Goal: Task Accomplishment & Management: Complete application form

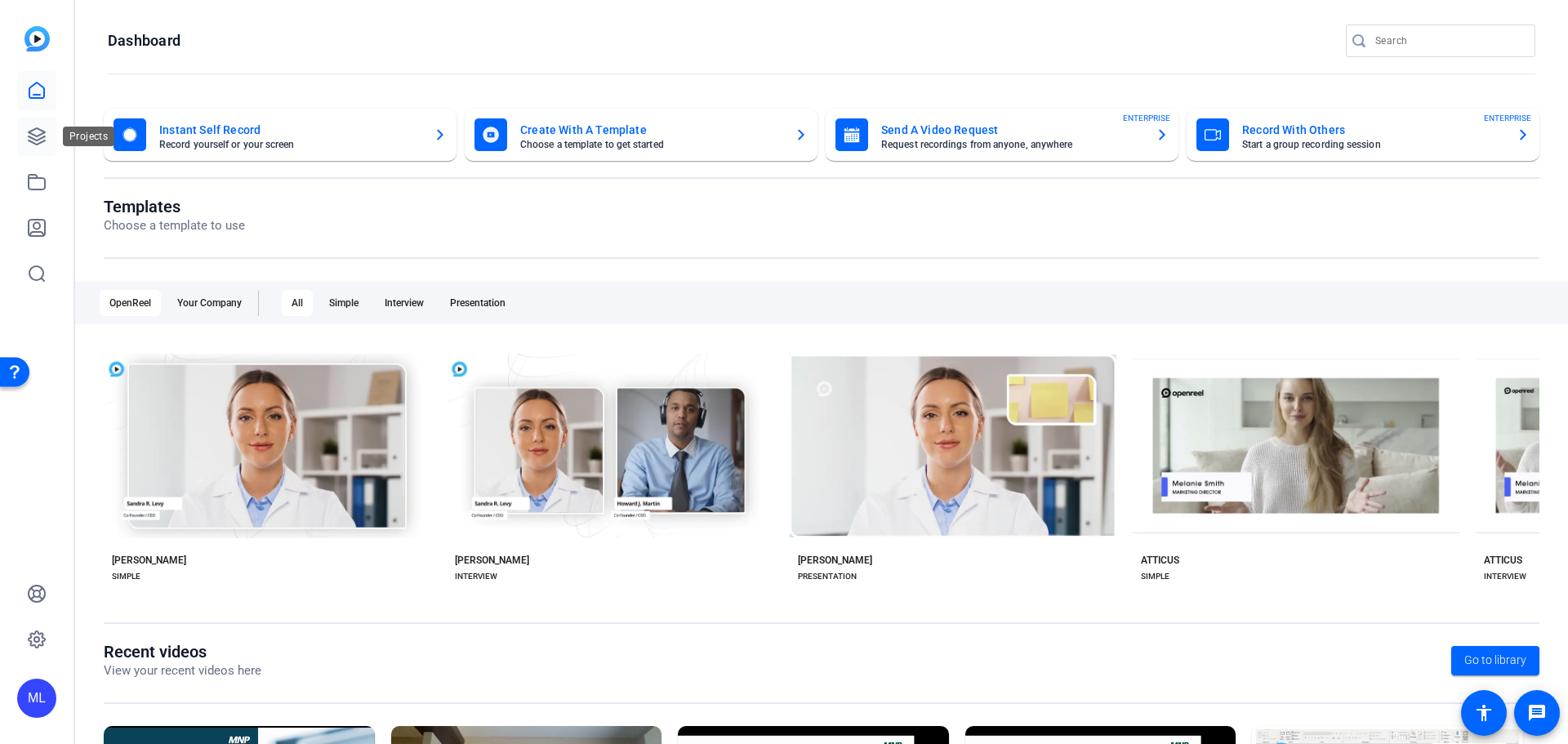
click at [27, 139] on icon at bounding box center [37, 136] width 19 height 19
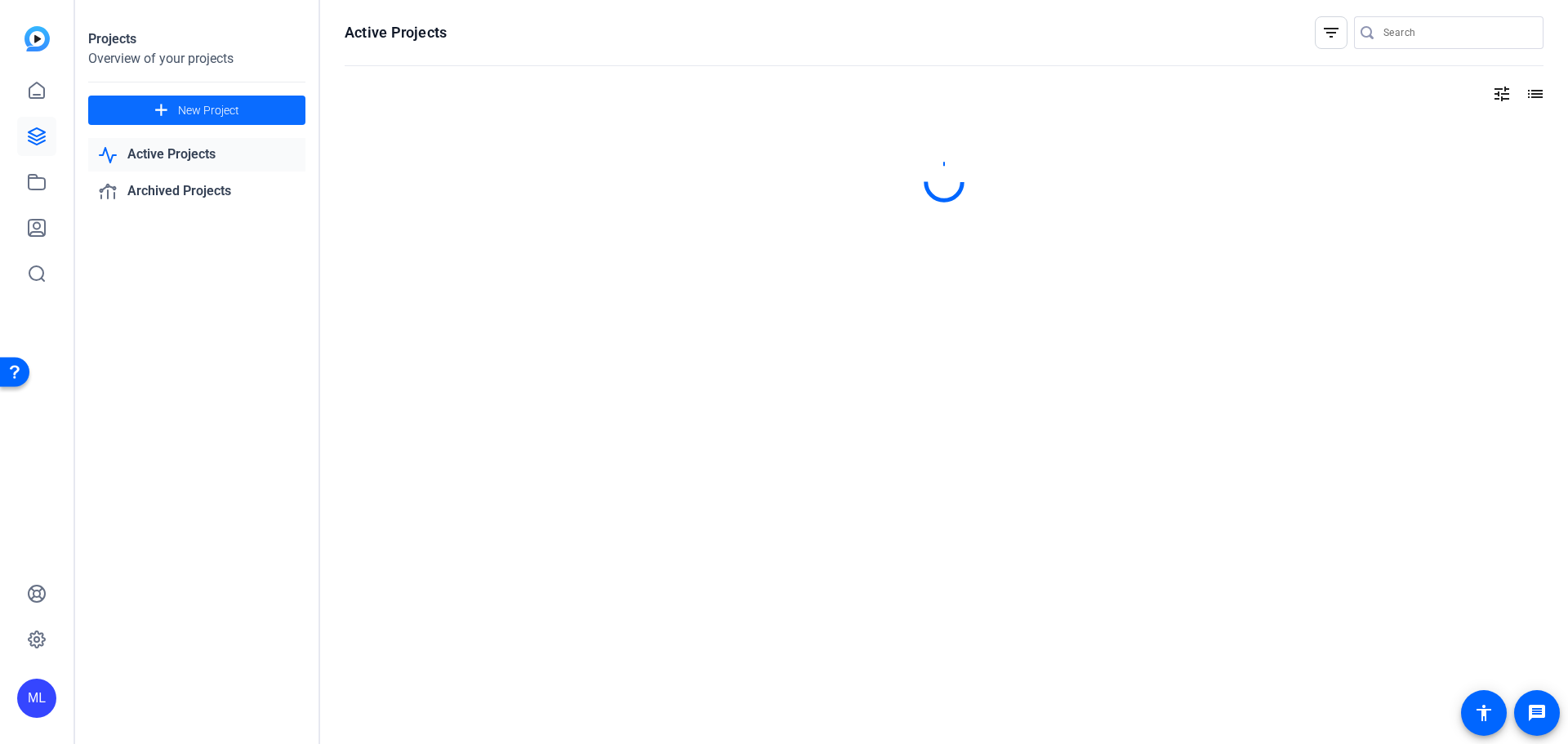
click at [265, 110] on span at bounding box center [197, 110] width 217 height 39
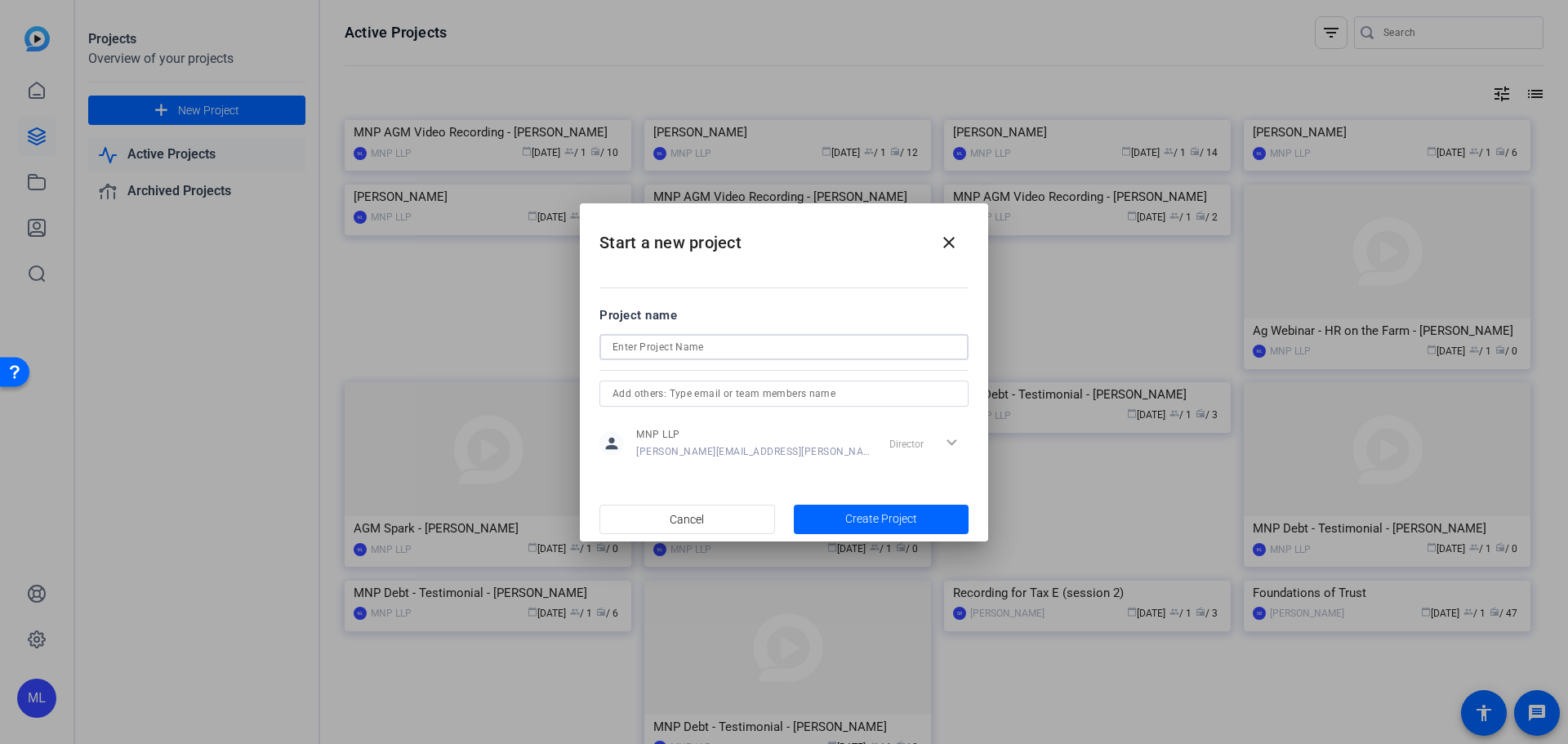
click at [692, 350] on input at bounding box center [784, 346] width 343 height 19
type input "CSE Recording"
click at [916, 510] on span "Create Project" at bounding box center [880, 519] width 72 height 17
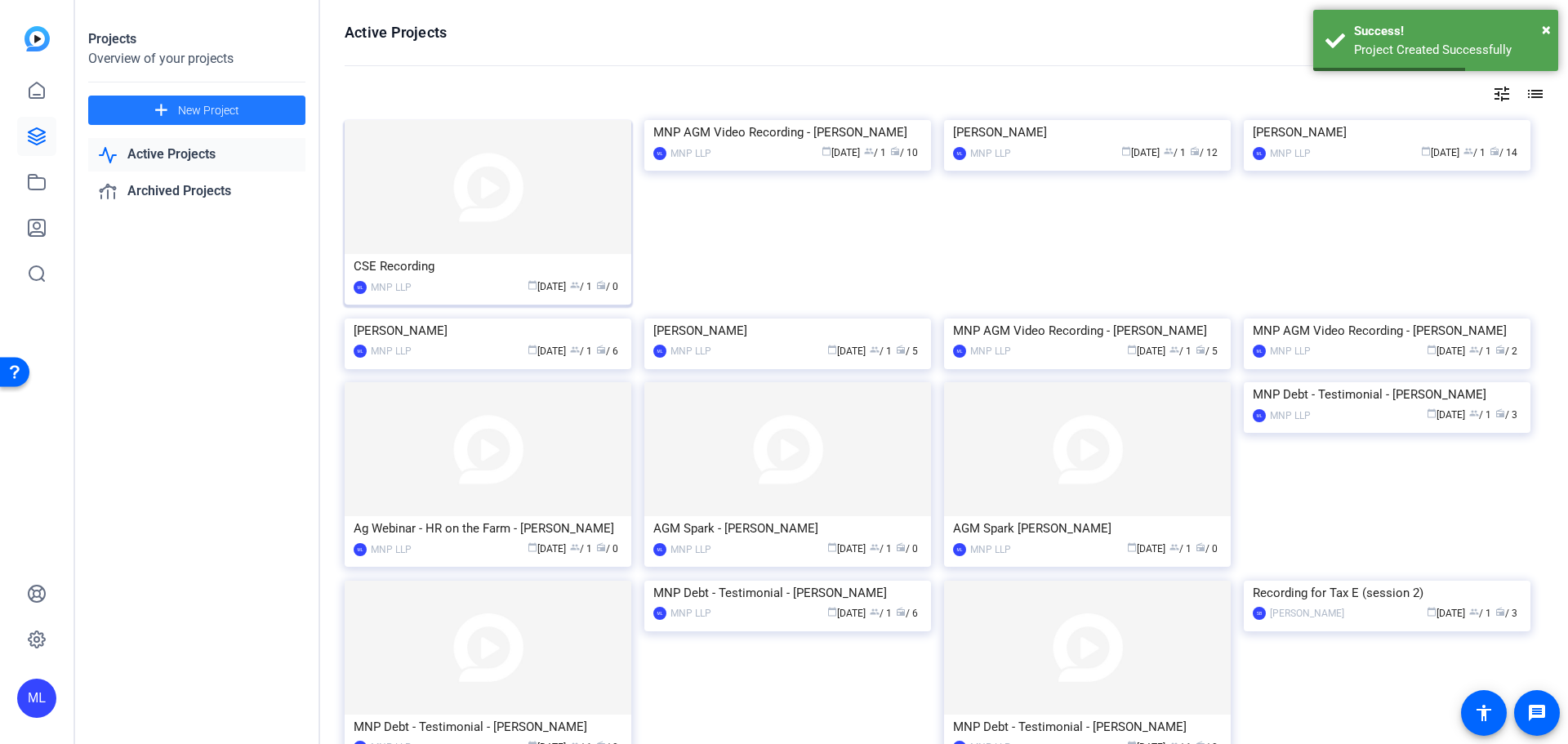
click at [499, 185] on img at bounding box center [488, 186] width 287 height 134
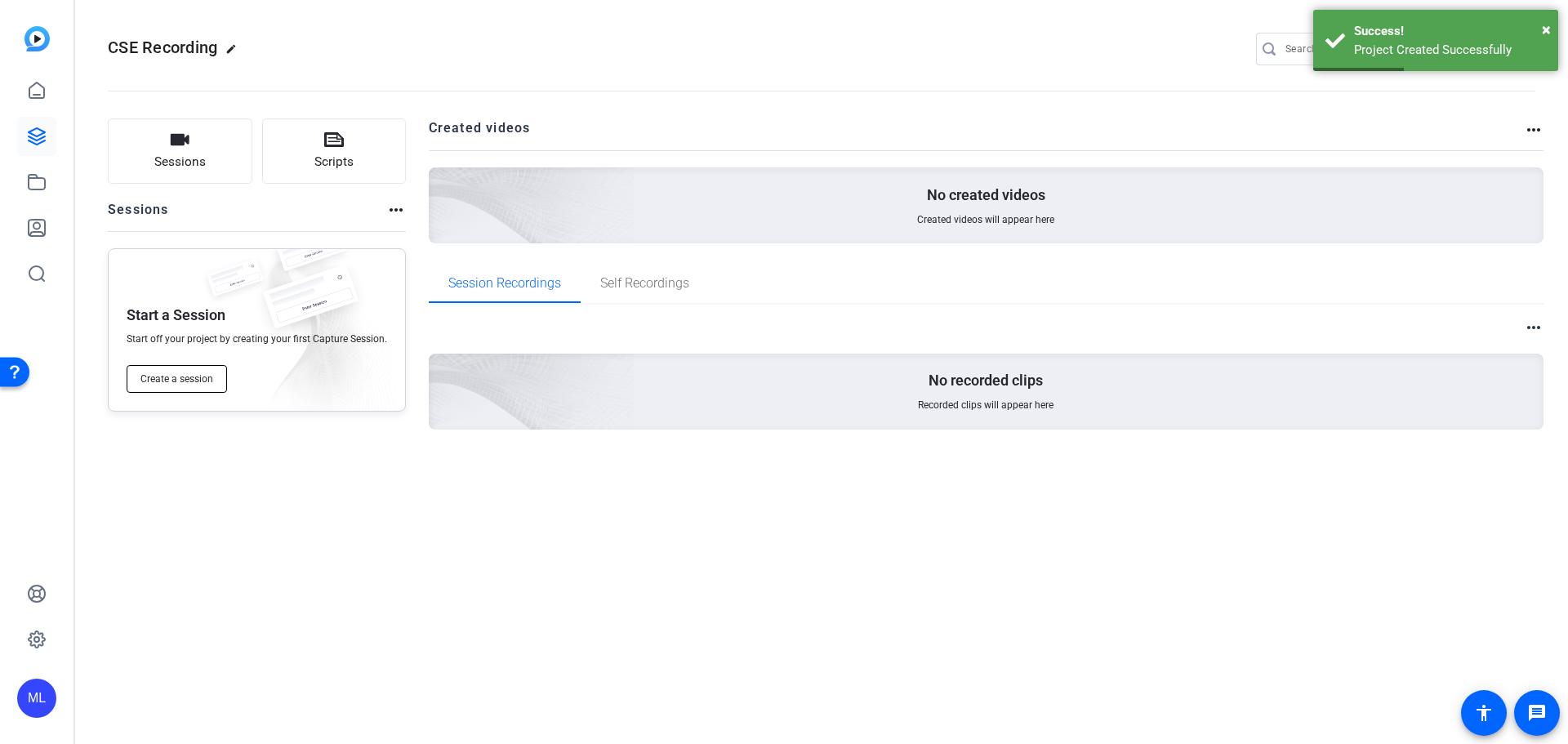
click at [208, 383] on span "Create a session" at bounding box center [177, 379] width 73 height 13
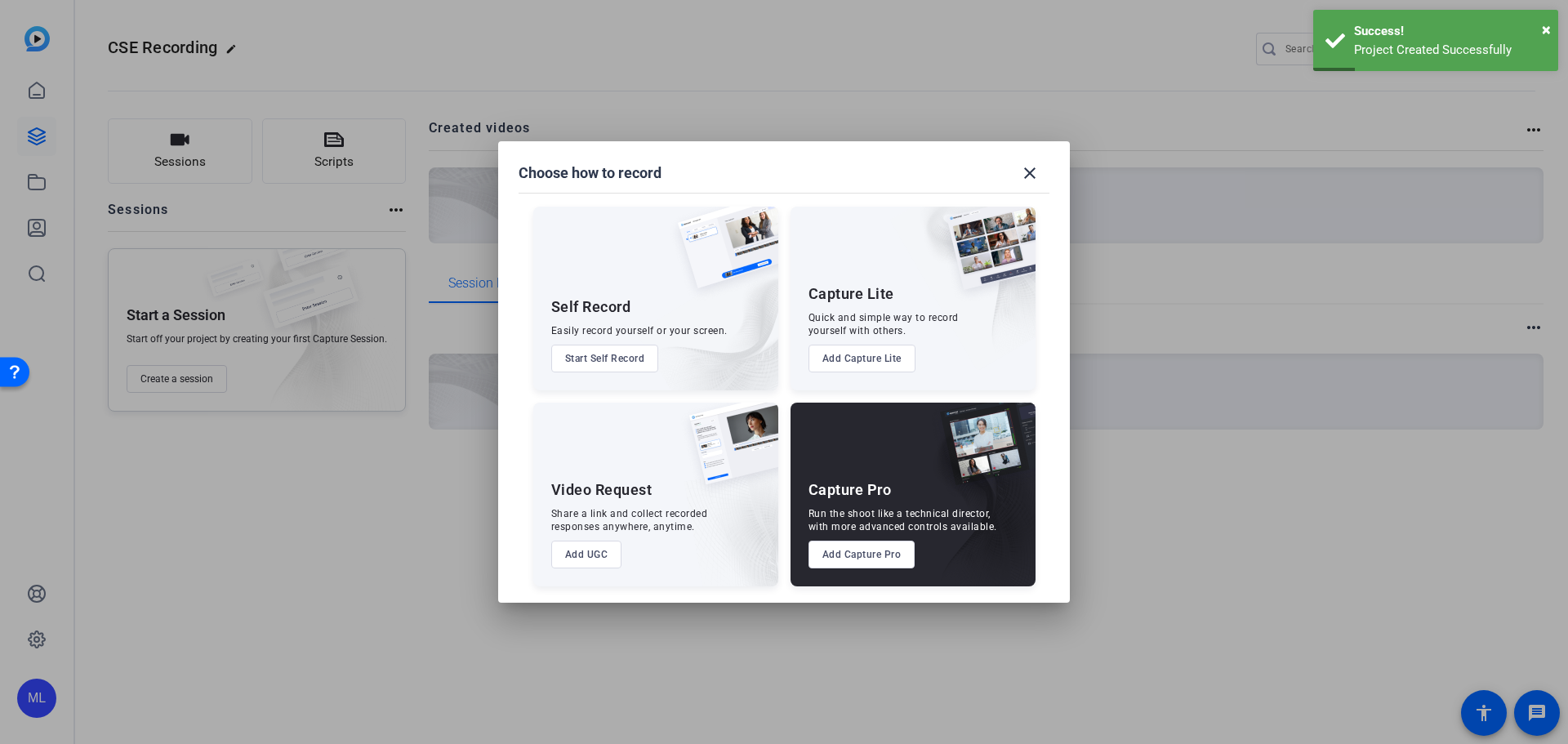
click at [841, 551] on button "Add Capture Pro" at bounding box center [861, 554] width 107 height 27
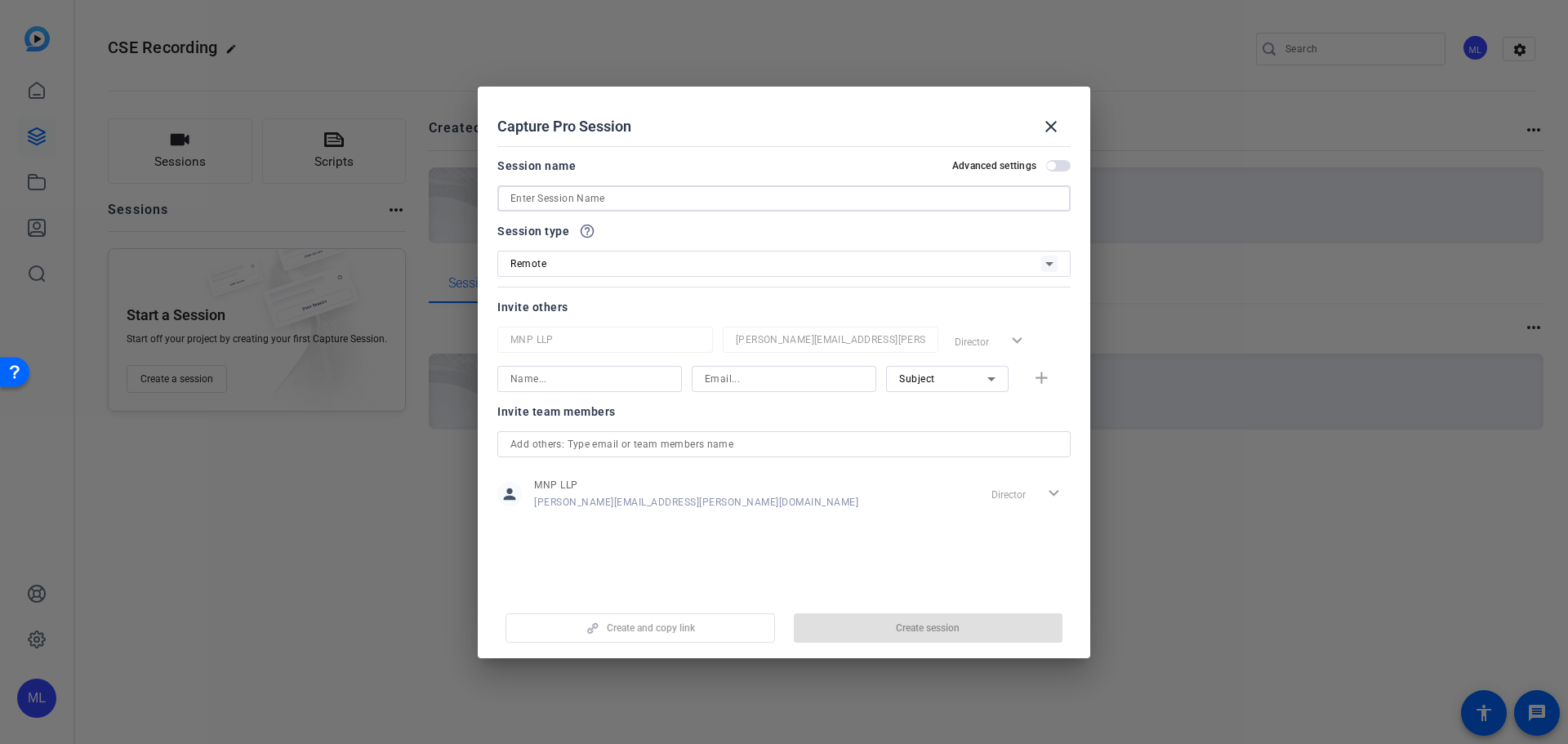
click at [635, 199] on input at bounding box center [784, 198] width 547 height 19
paste input "[PERSON_NAME]"
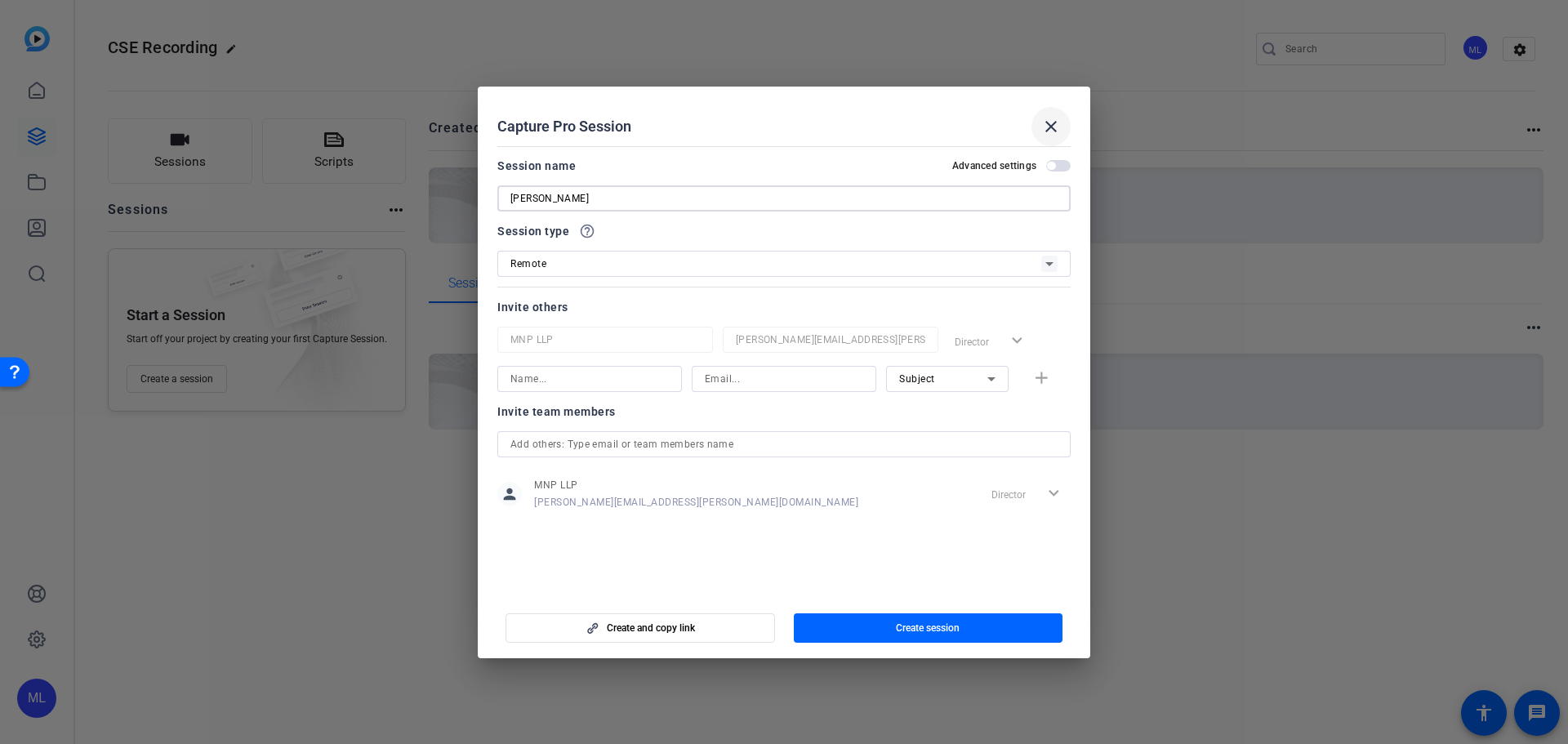
type input "[PERSON_NAME]"
click at [1046, 125] on mat-icon "close" at bounding box center [1050, 126] width 19 height 19
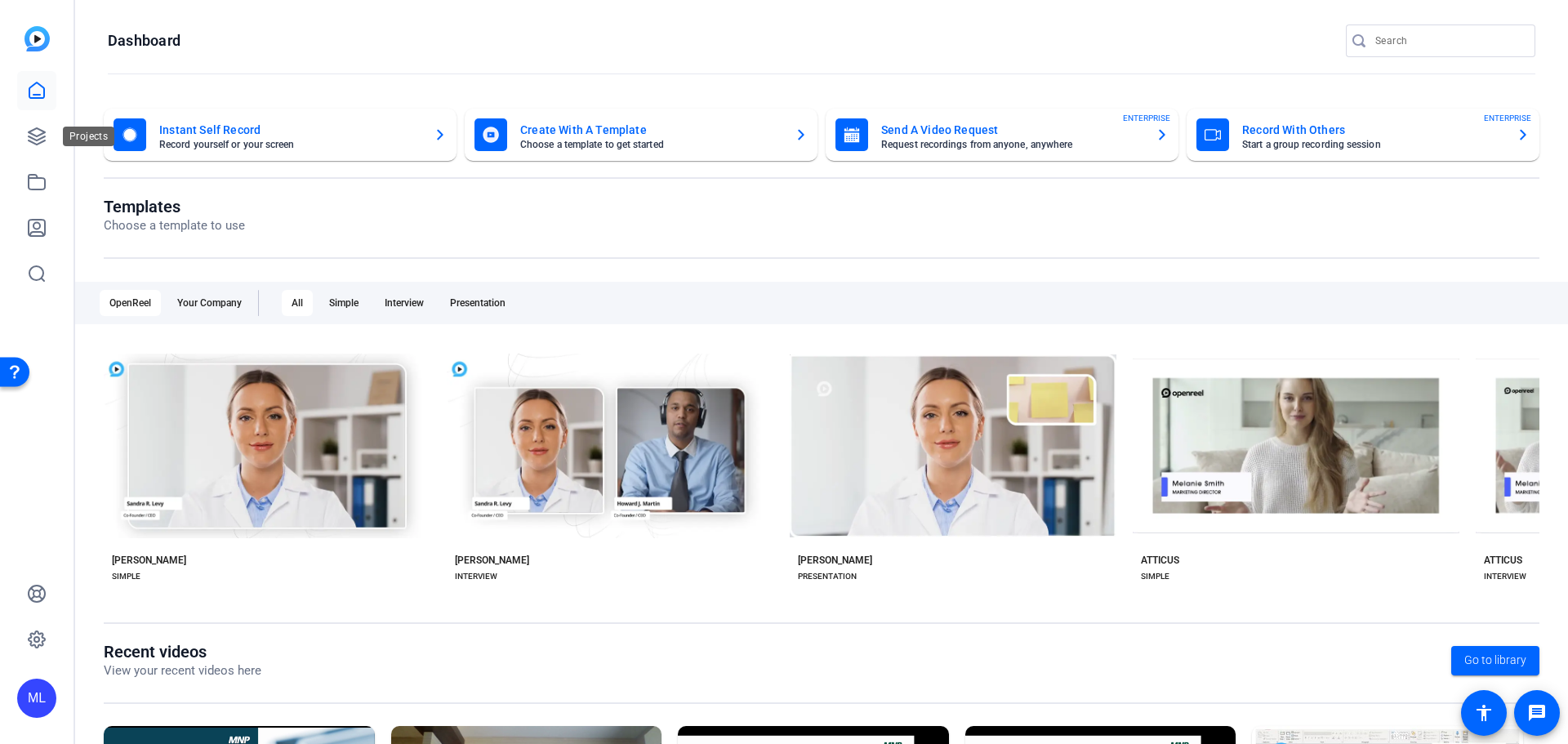
drag, startPoint x: 36, startPoint y: 139, endPoint x: 58, endPoint y: 147, distance: 23.4
click at [36, 139] on icon at bounding box center [37, 136] width 19 height 19
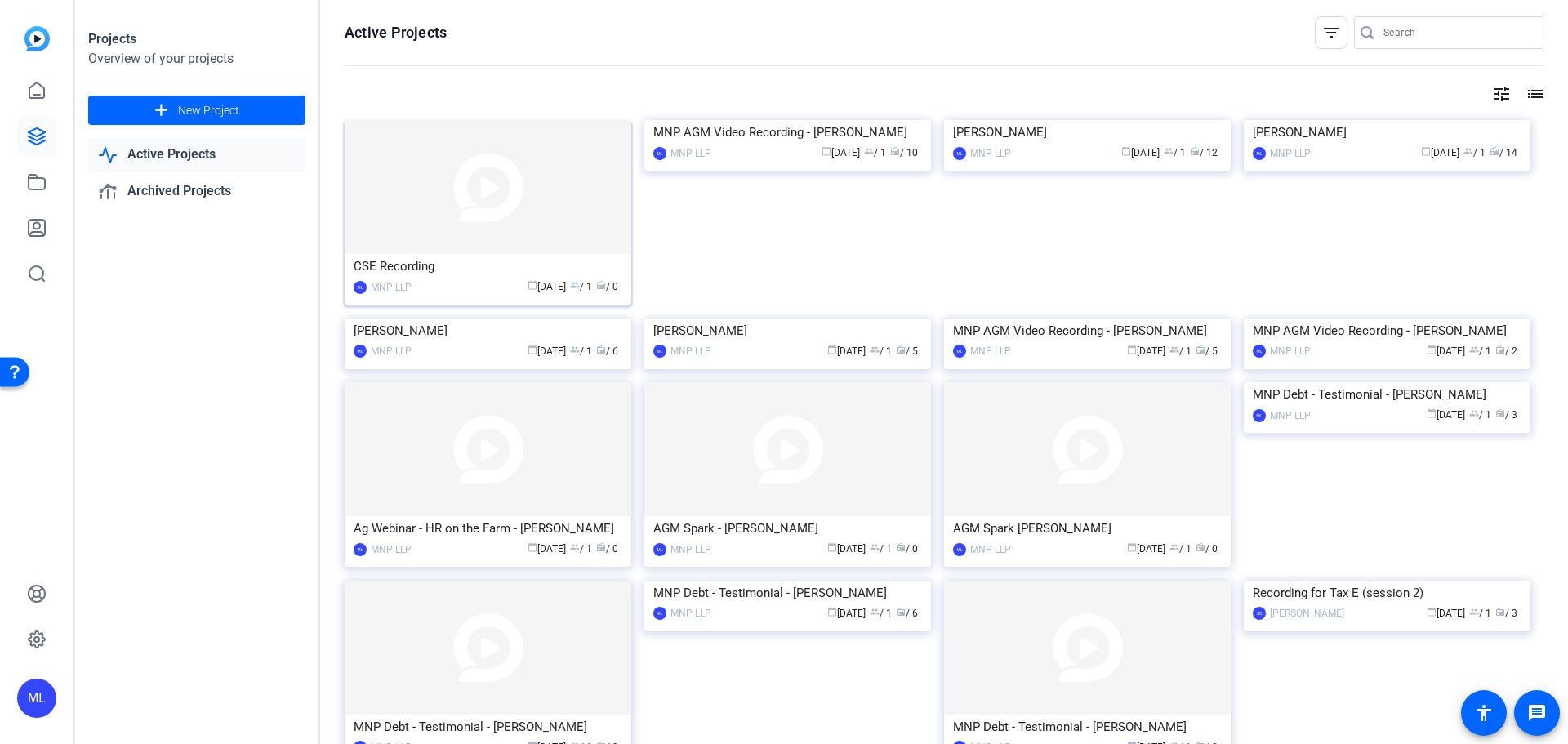
click at [447, 210] on img at bounding box center [488, 186] width 287 height 134
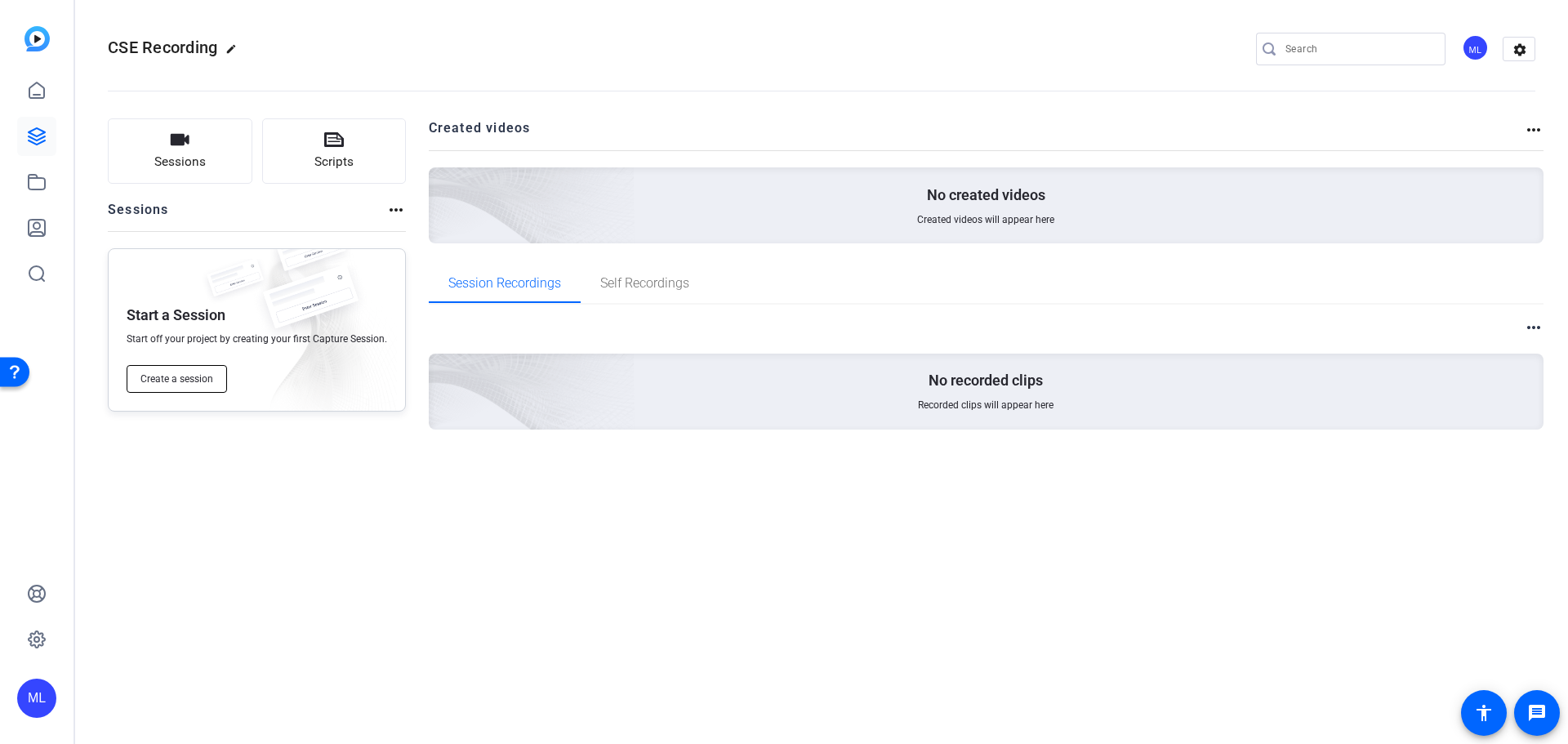
click at [189, 374] on span "Create a session" at bounding box center [177, 379] width 73 height 13
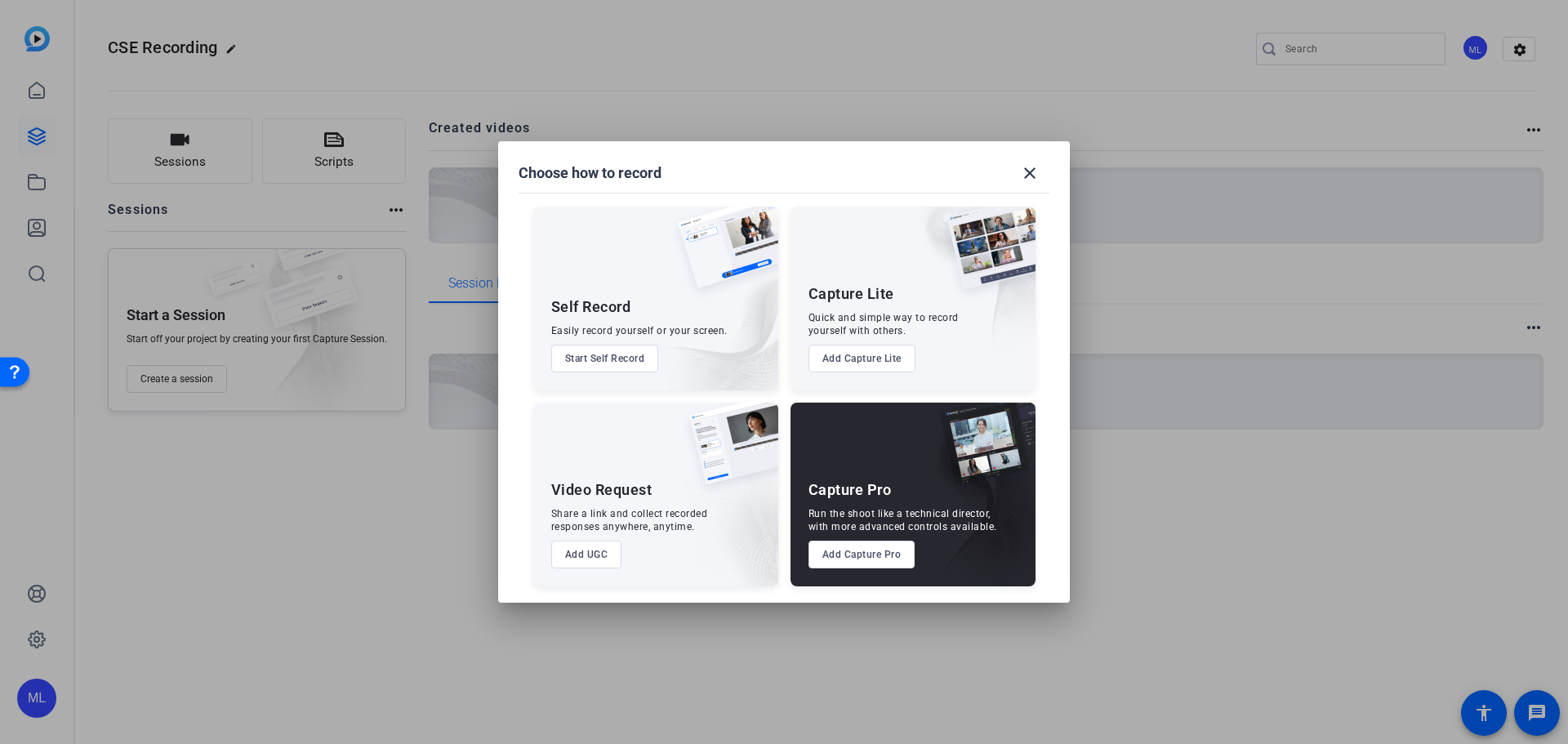
click at [861, 547] on button "Add Capture Pro" at bounding box center [861, 554] width 107 height 27
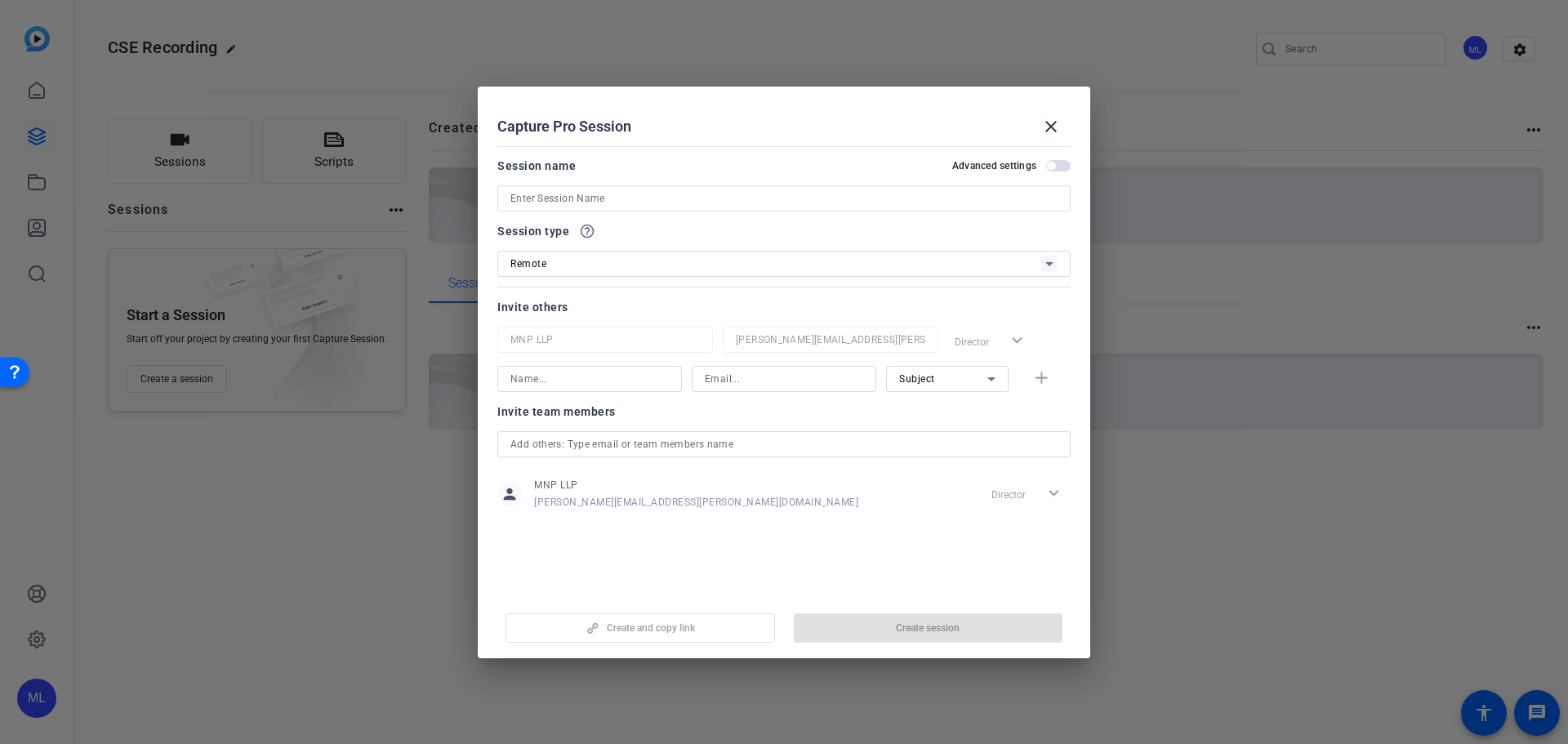
click at [773, 383] on input at bounding box center [784, 378] width 158 height 19
paste input "[PERSON_NAME][EMAIL_ADDRESS][PERSON_NAME][DOMAIN_NAME]"
type input "[PERSON_NAME][EMAIL_ADDRESS][PERSON_NAME][DOMAIN_NAME]"
click at [608, 373] on input at bounding box center [589, 378] width 158 height 19
drag, startPoint x: 608, startPoint y: 373, endPoint x: 549, endPoint y: 369, distance: 59.1
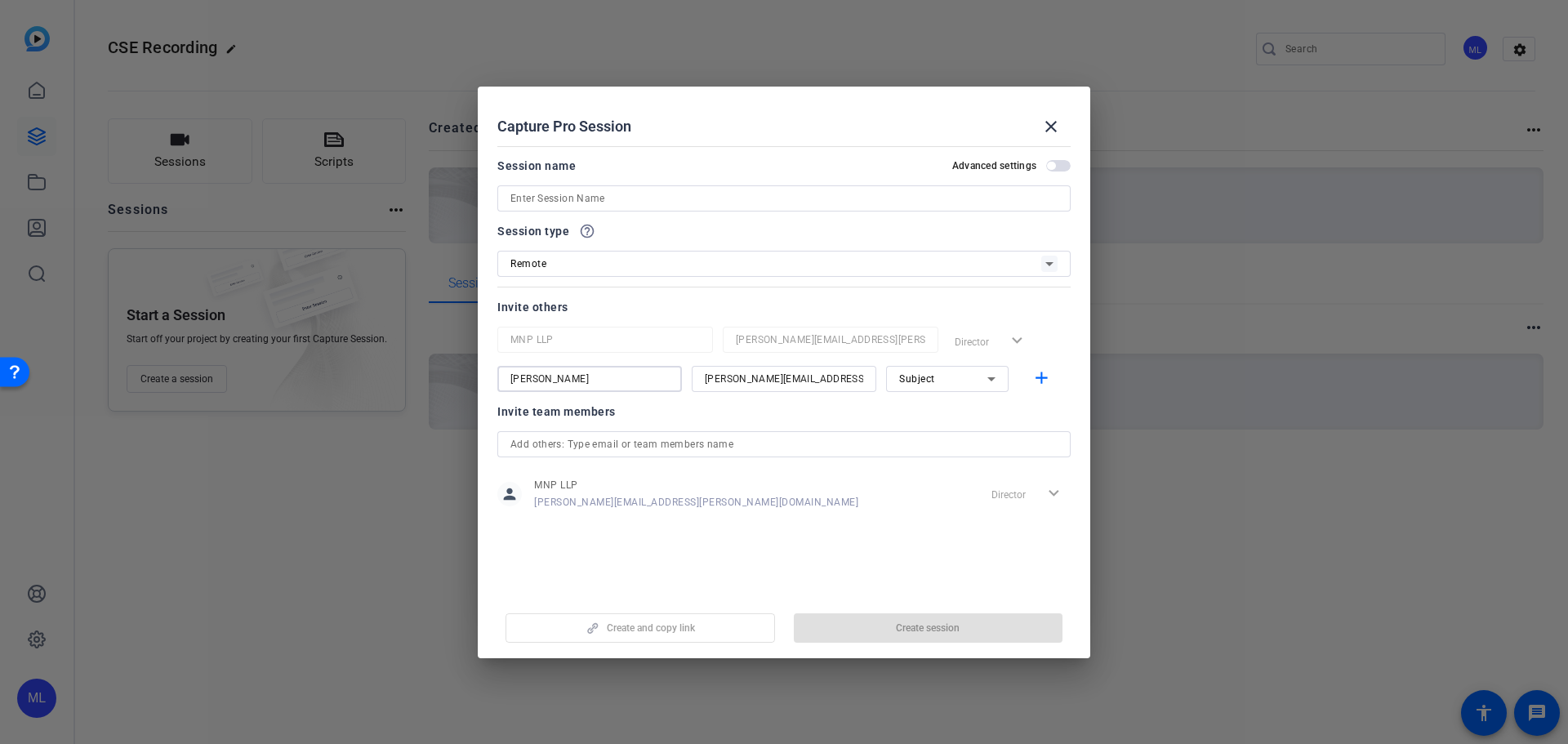
click at [552, 369] on input "[PERSON_NAME]" at bounding box center [589, 378] width 158 height 19
click at [563, 378] on input "[PERSON_NAME]" at bounding box center [589, 378] width 158 height 19
type input "[PERSON_NAME]"
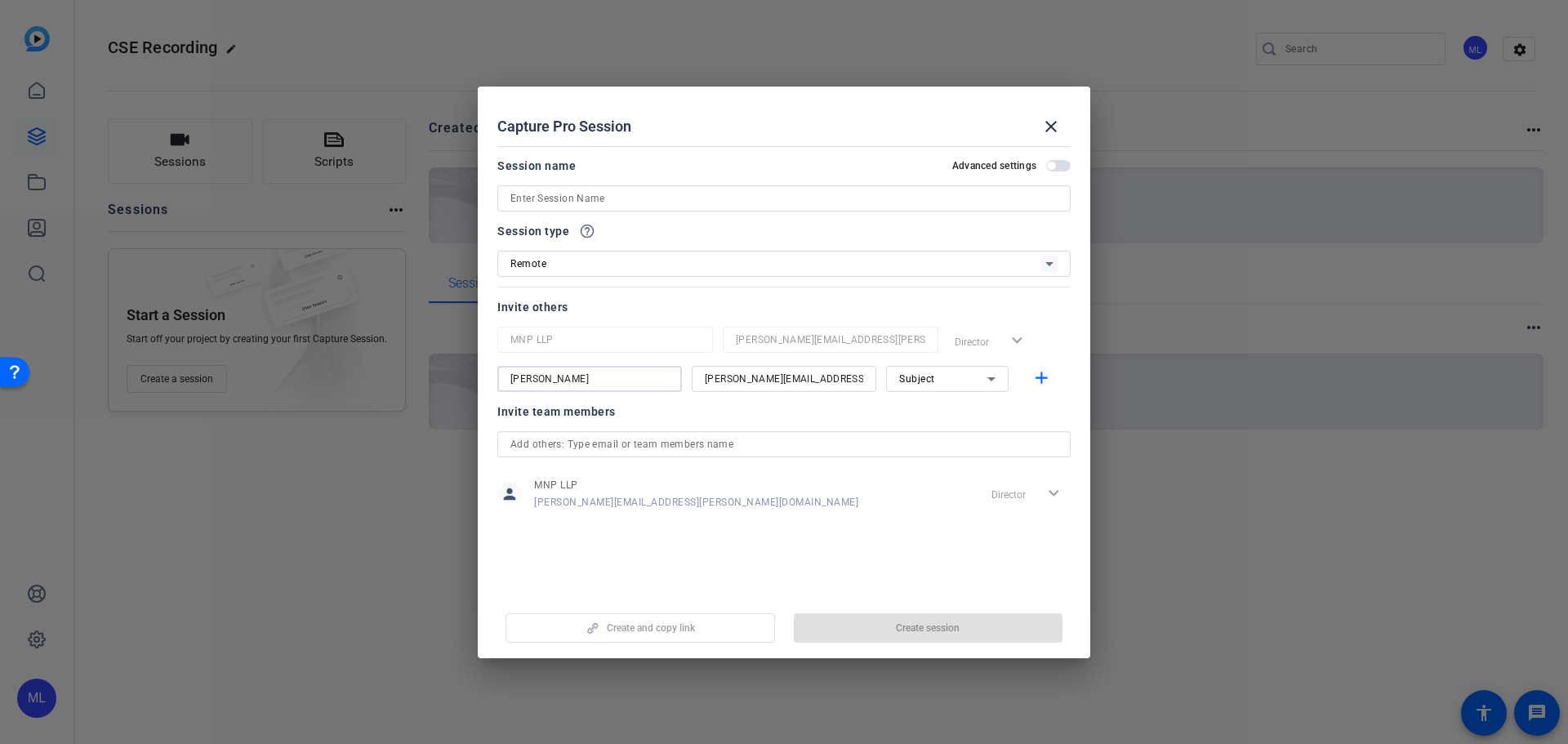
click at [633, 200] on input at bounding box center [784, 198] width 547 height 19
paste input "[PERSON_NAME]"
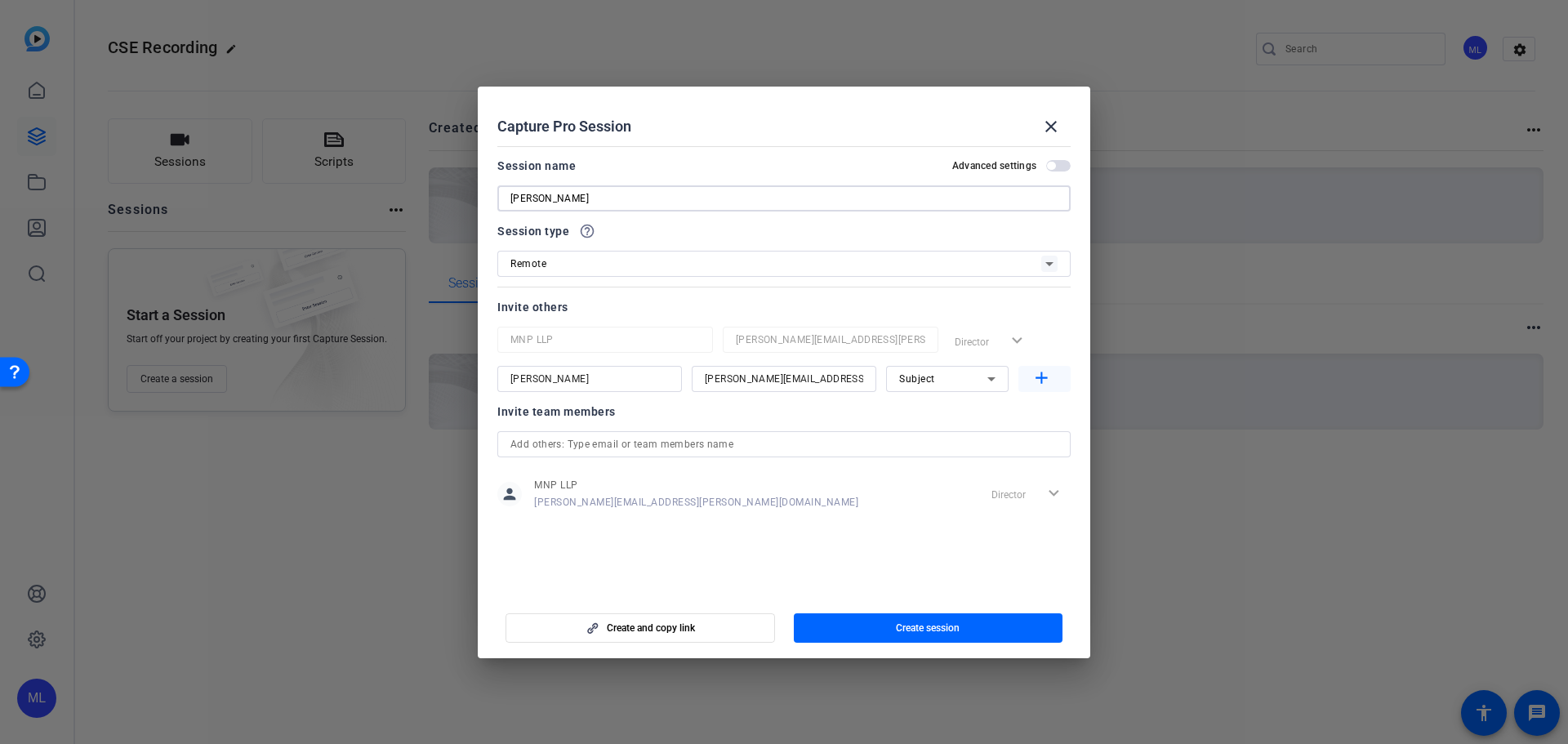
type input "[PERSON_NAME]"
click at [1033, 382] on mat-icon "add" at bounding box center [1041, 378] width 20 height 20
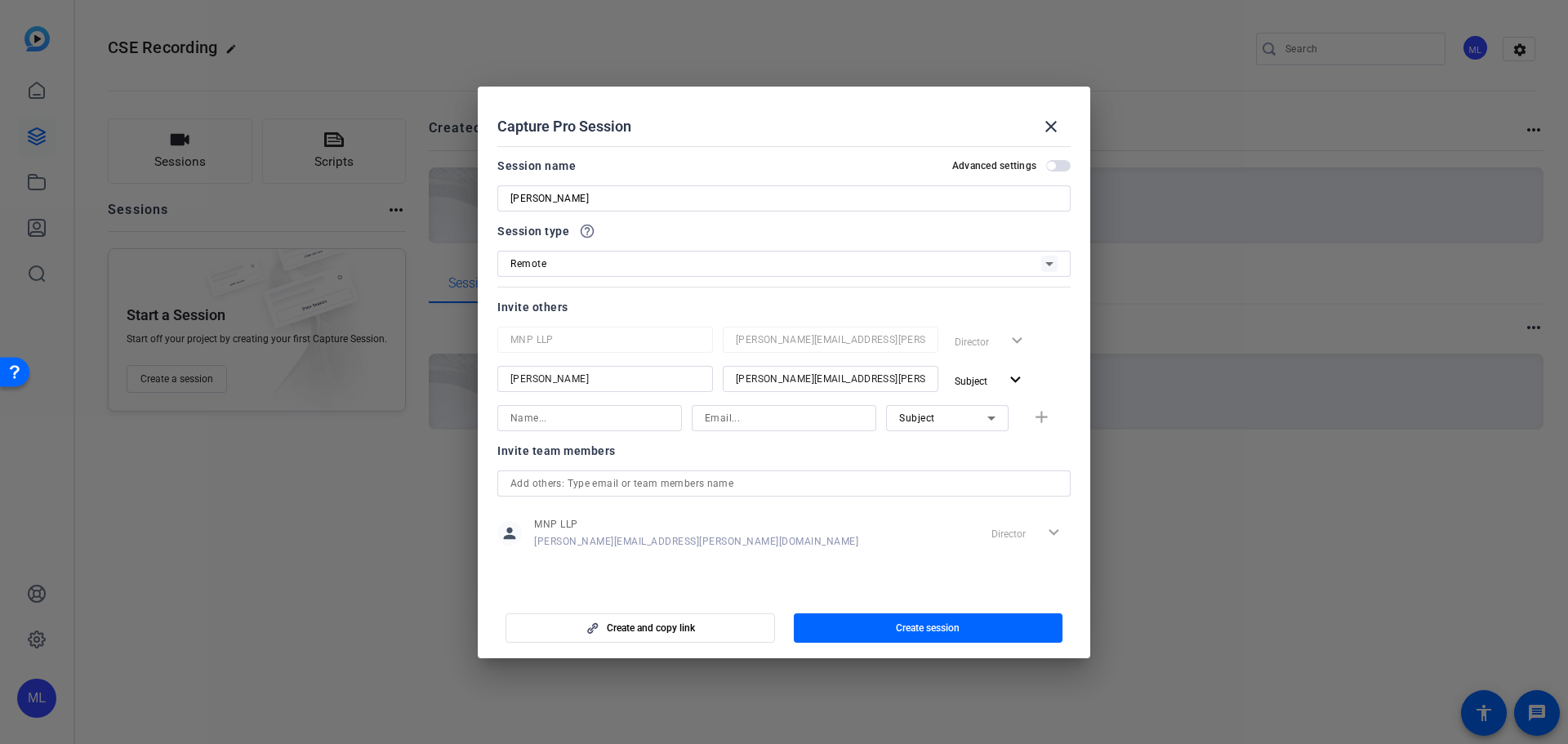
click at [605, 413] on input at bounding box center [589, 417] width 158 height 19
type input "[PERSON_NAME]"
click at [742, 413] on input at bounding box center [784, 417] width 158 height 19
paste input "[PERSON_NAME][DOMAIN_NAME][EMAIL_ADDRESS][PERSON_NAME][DOMAIN_NAME]"
type input "[PERSON_NAME][DOMAIN_NAME][EMAIL_ADDRESS][PERSON_NAME][DOMAIN_NAME]"
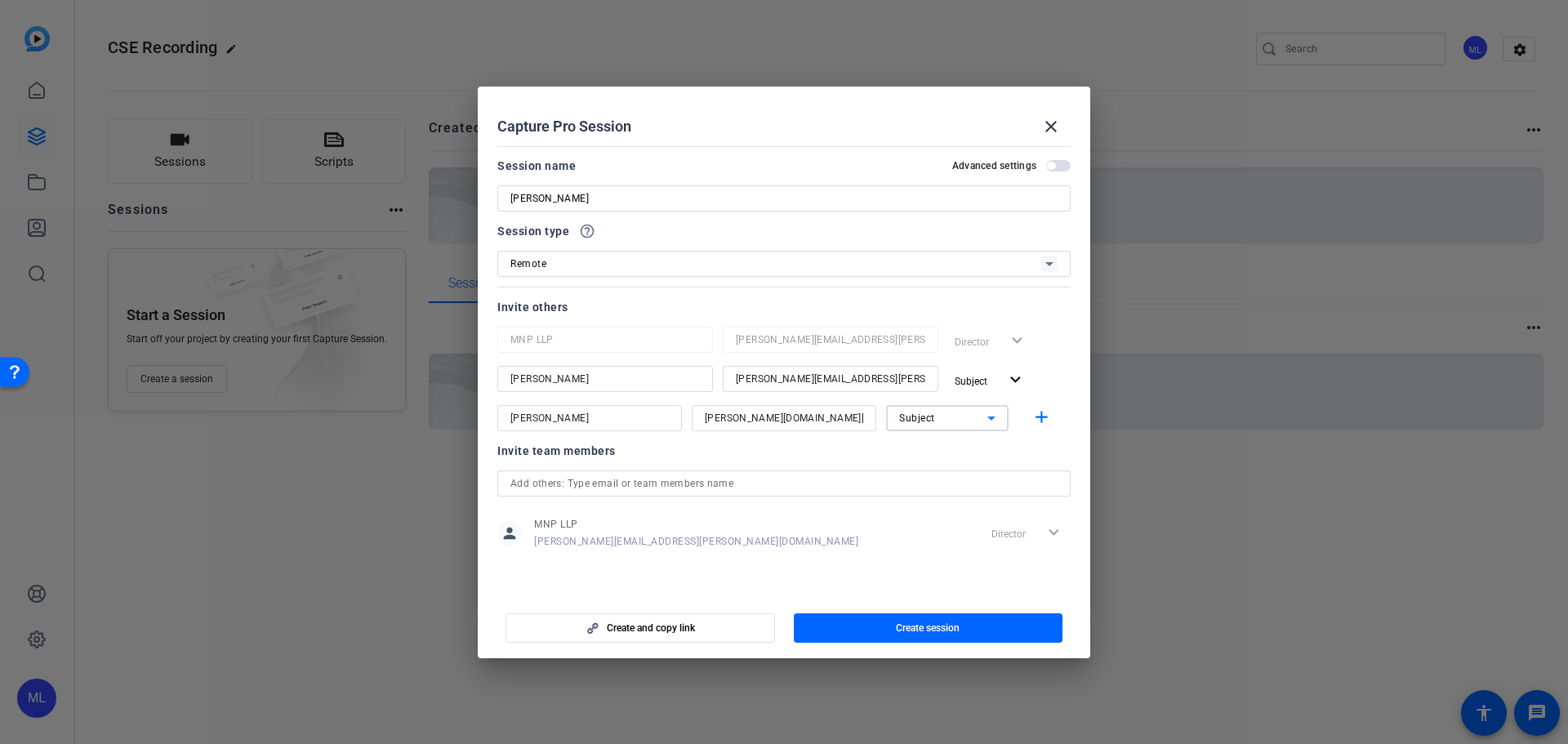
click at [971, 419] on div "Subject" at bounding box center [942, 417] width 89 height 20
click at [973, 442] on mat-option "Collaborator" at bounding box center [947, 450] width 122 height 26
click at [1047, 416] on mat-icon "add" at bounding box center [1041, 417] width 20 height 20
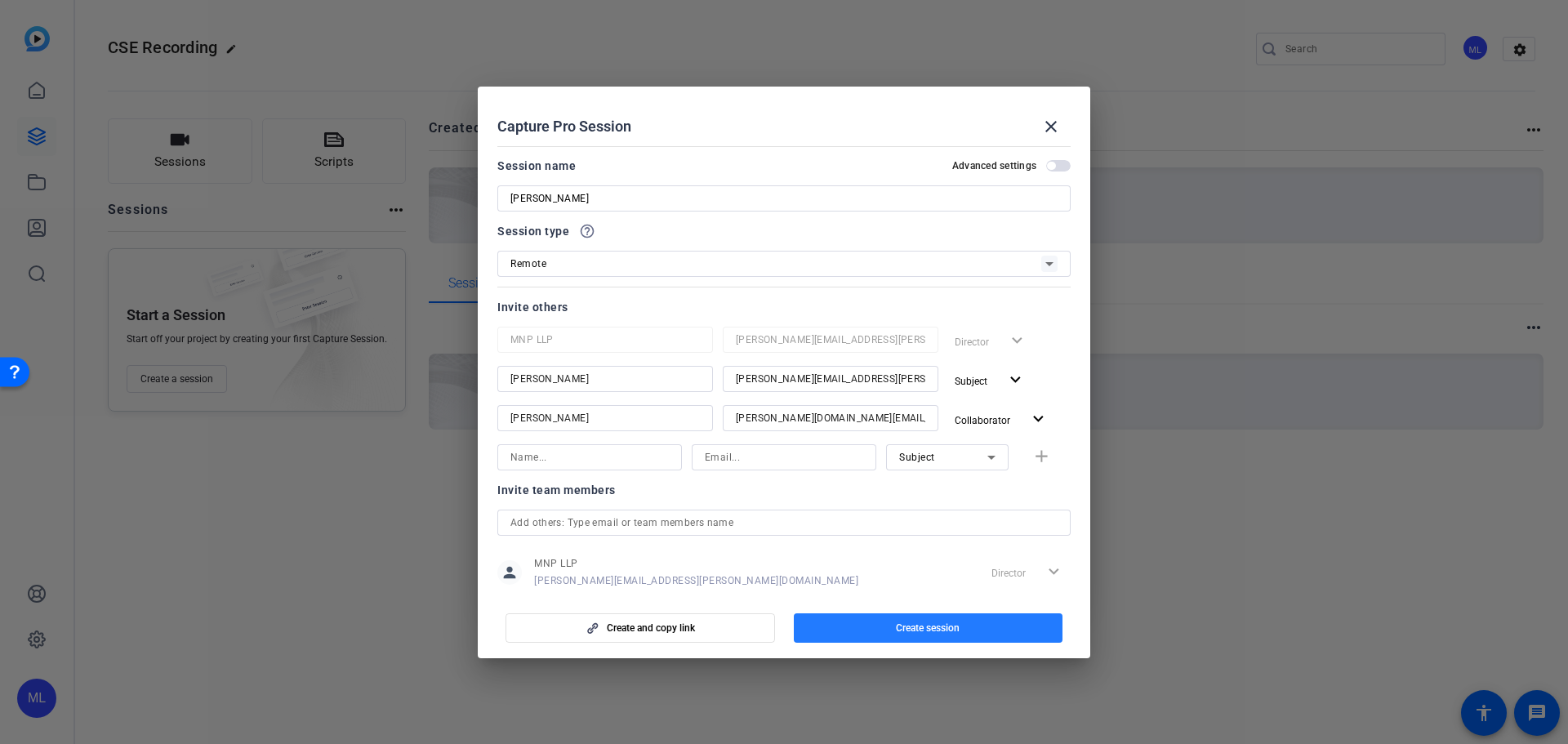
click at [901, 621] on span "Create session" at bounding box center [928, 627] width 64 height 13
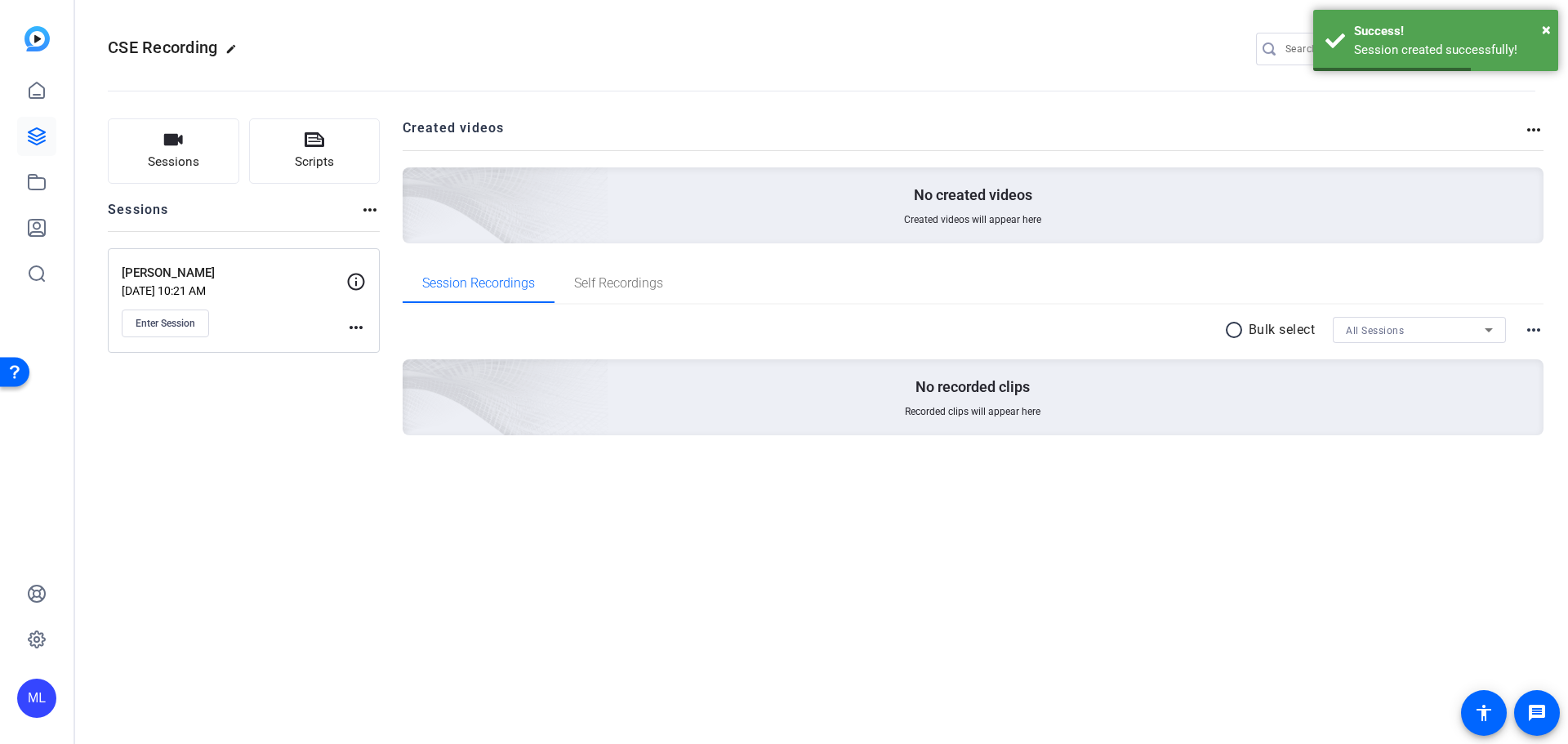
click at [358, 333] on mat-icon "more_horiz" at bounding box center [355, 327] width 19 height 19
click at [384, 351] on span "Edit Session" at bounding box center [395, 351] width 74 height 19
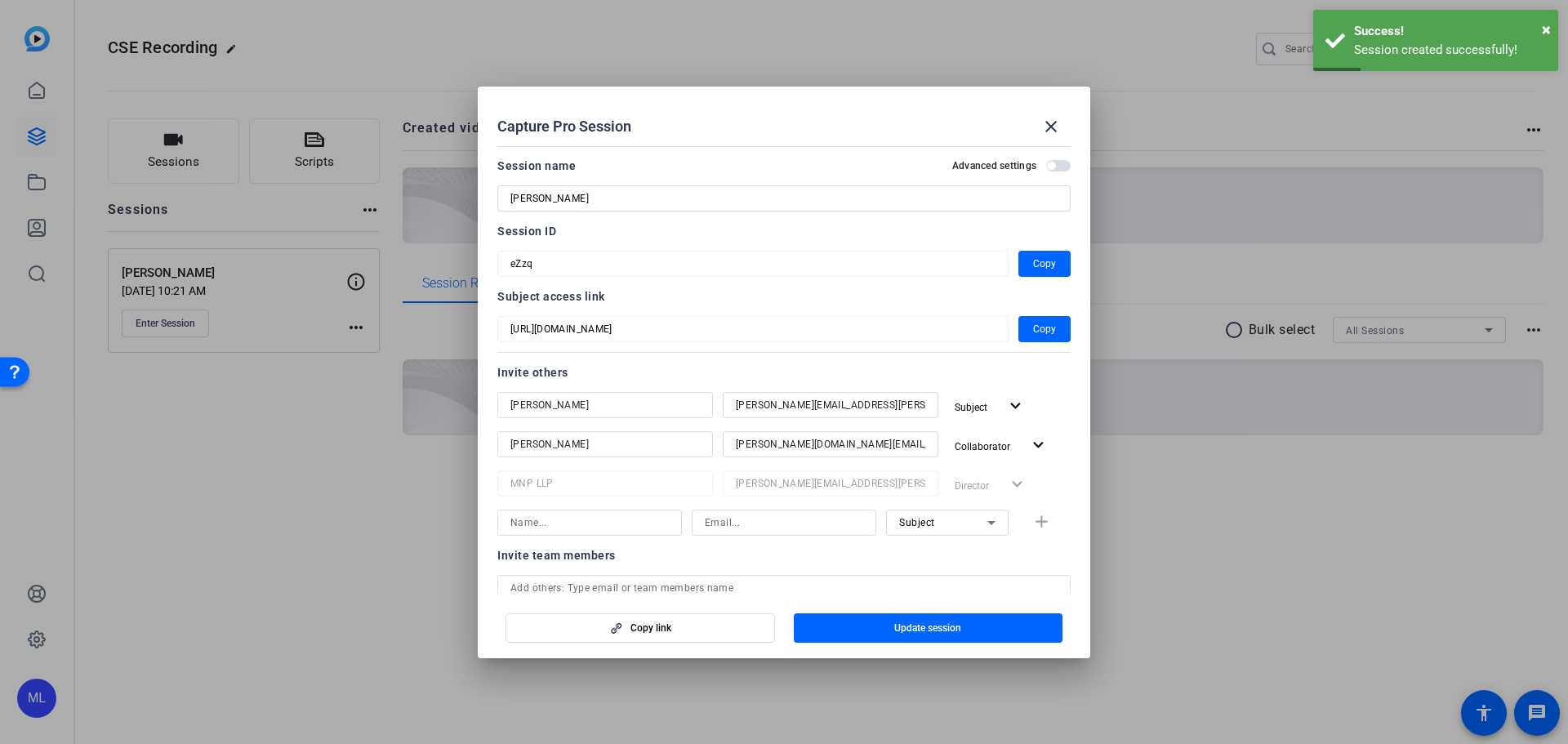
click at [1047, 164] on span "button" at bounding box center [1050, 165] width 8 height 8
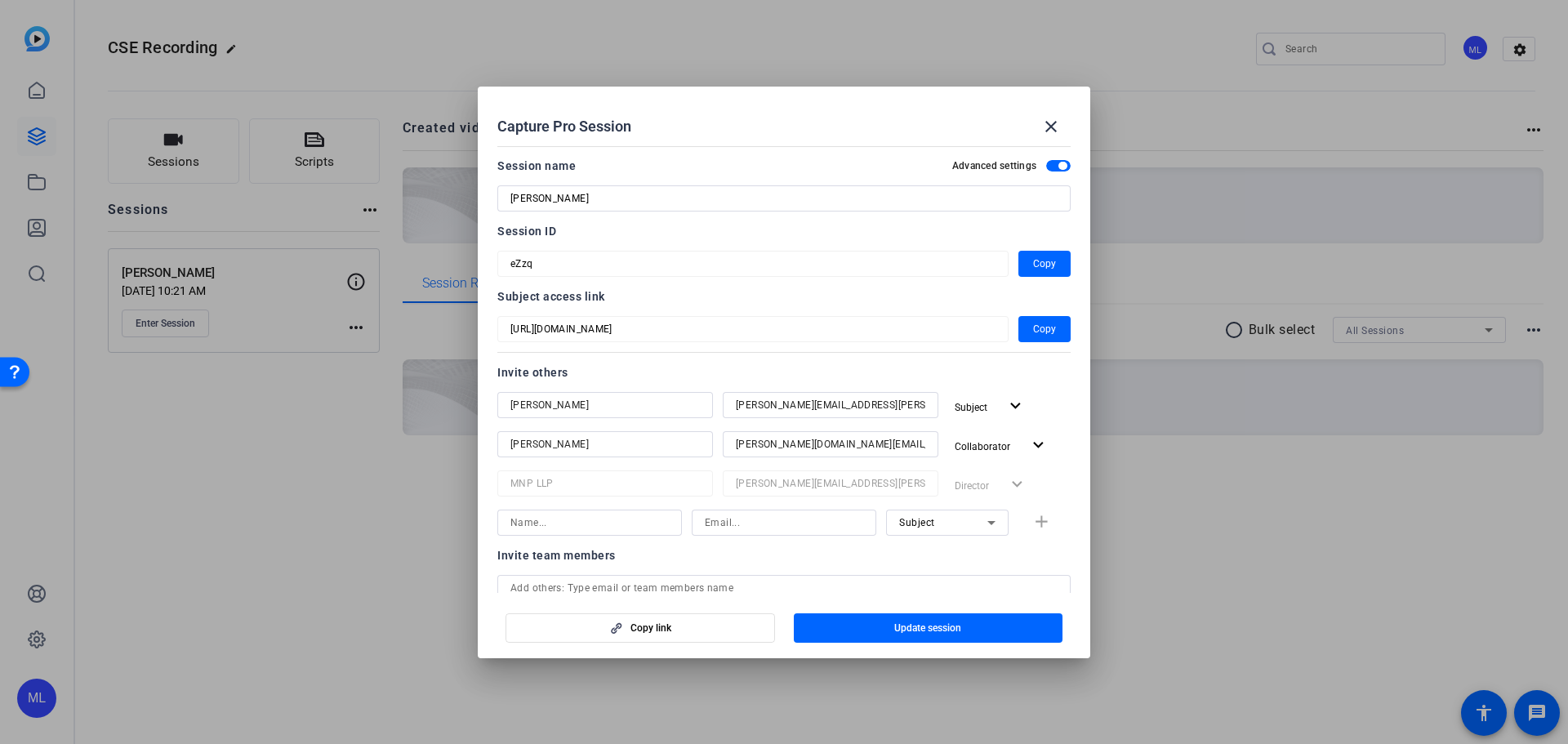
click at [1050, 162] on span "button" at bounding box center [1058, 165] width 25 height 12
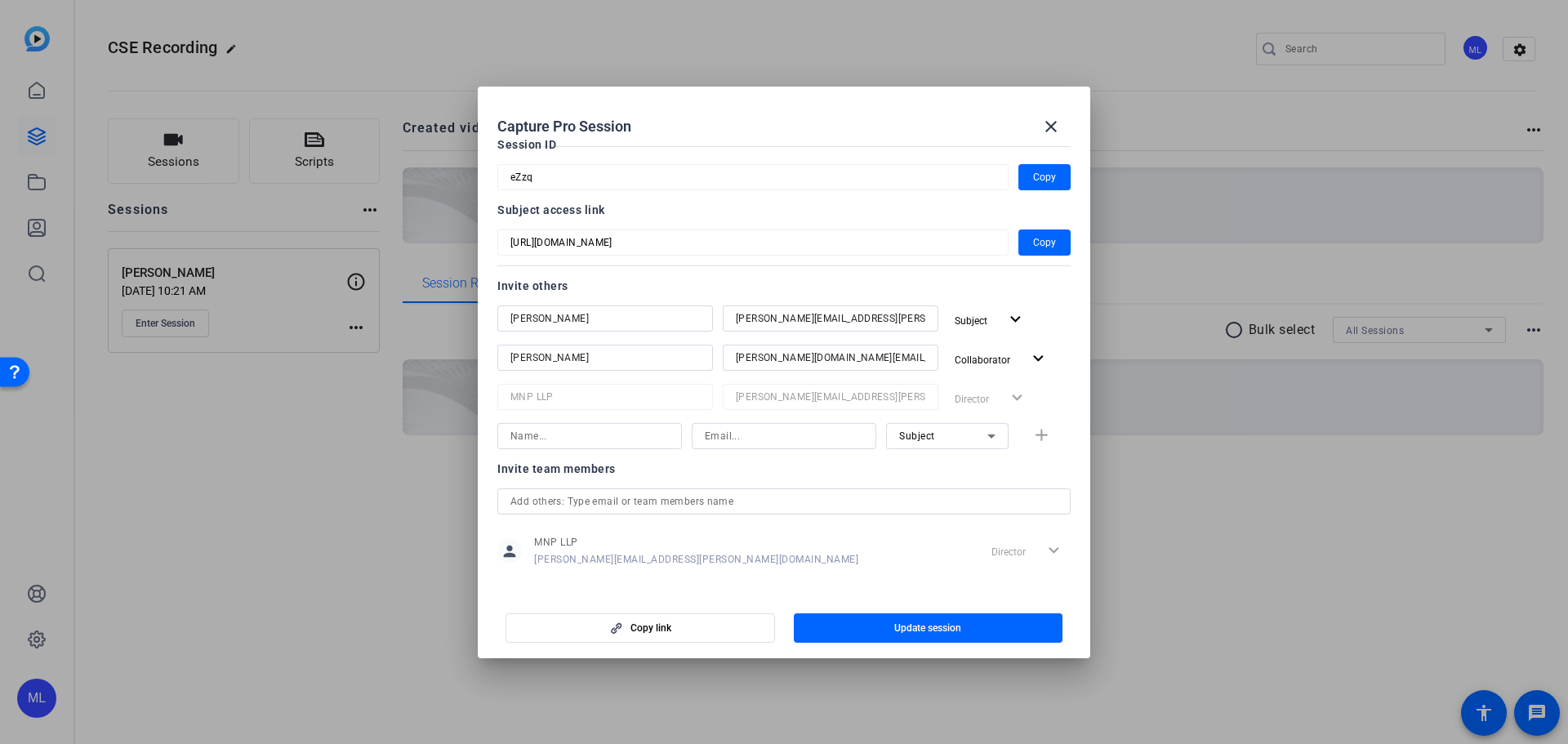
scroll to position [100, 0]
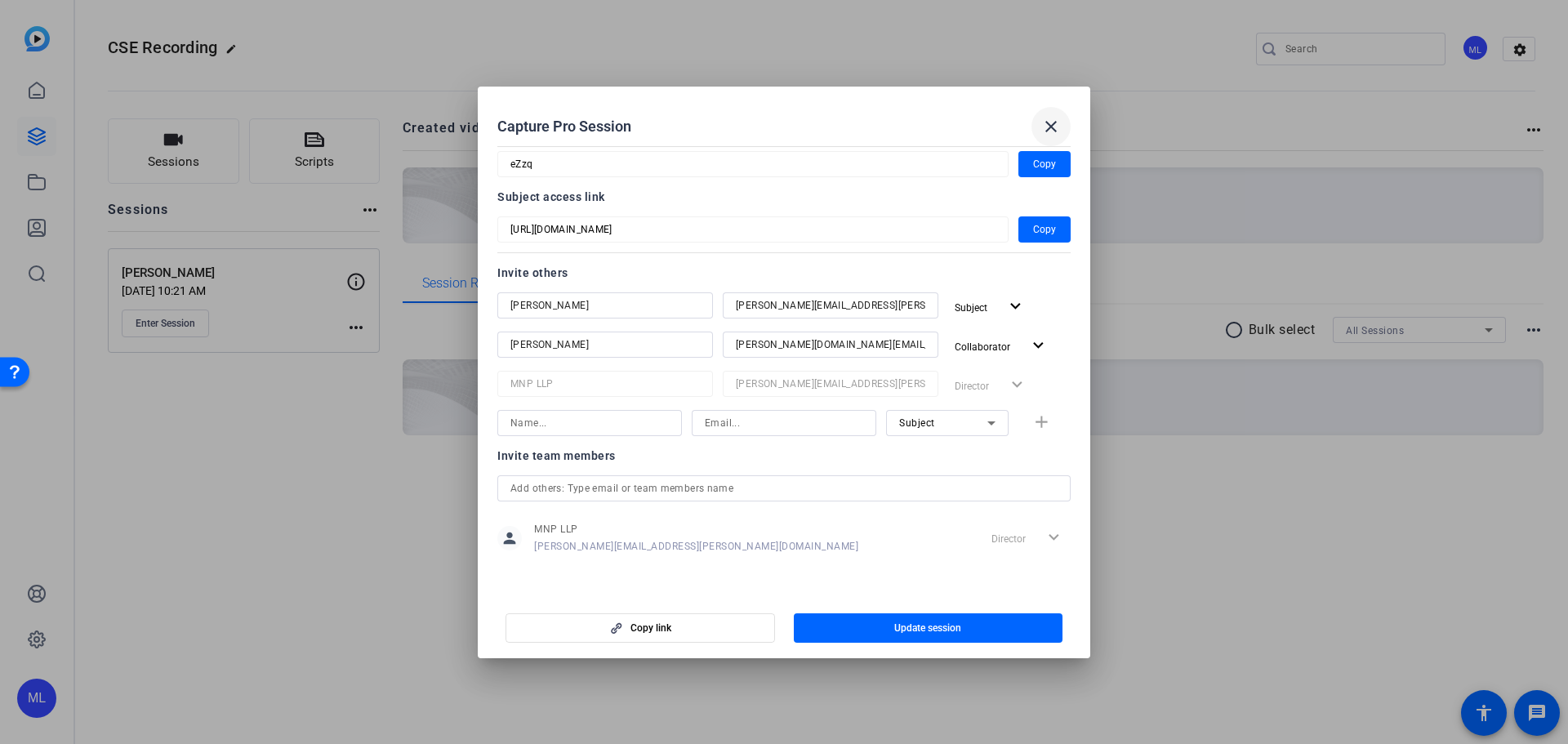
click at [1062, 122] on span at bounding box center [1050, 126] width 39 height 39
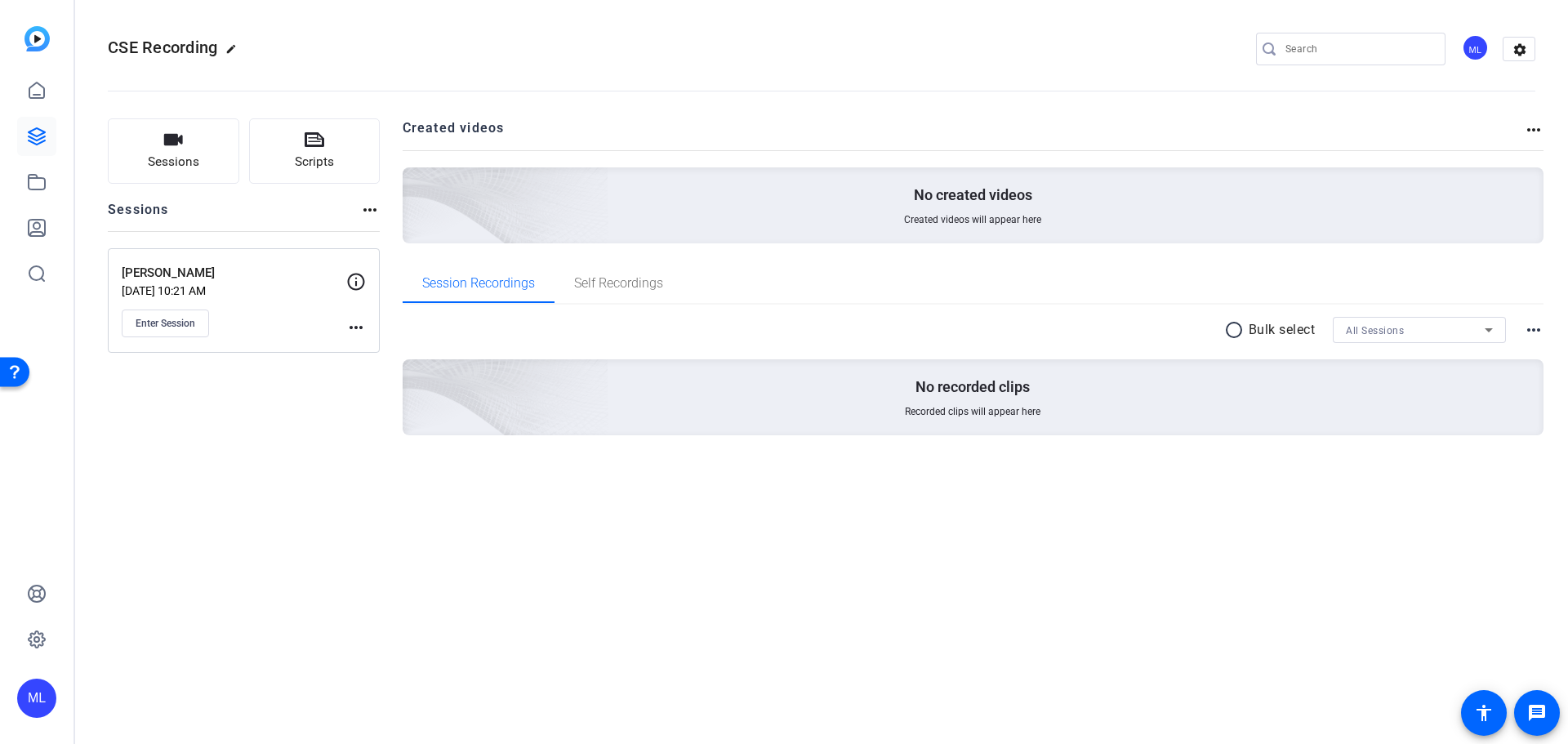
click at [344, 320] on div "Enter Session" at bounding box center [234, 323] width 225 height 27
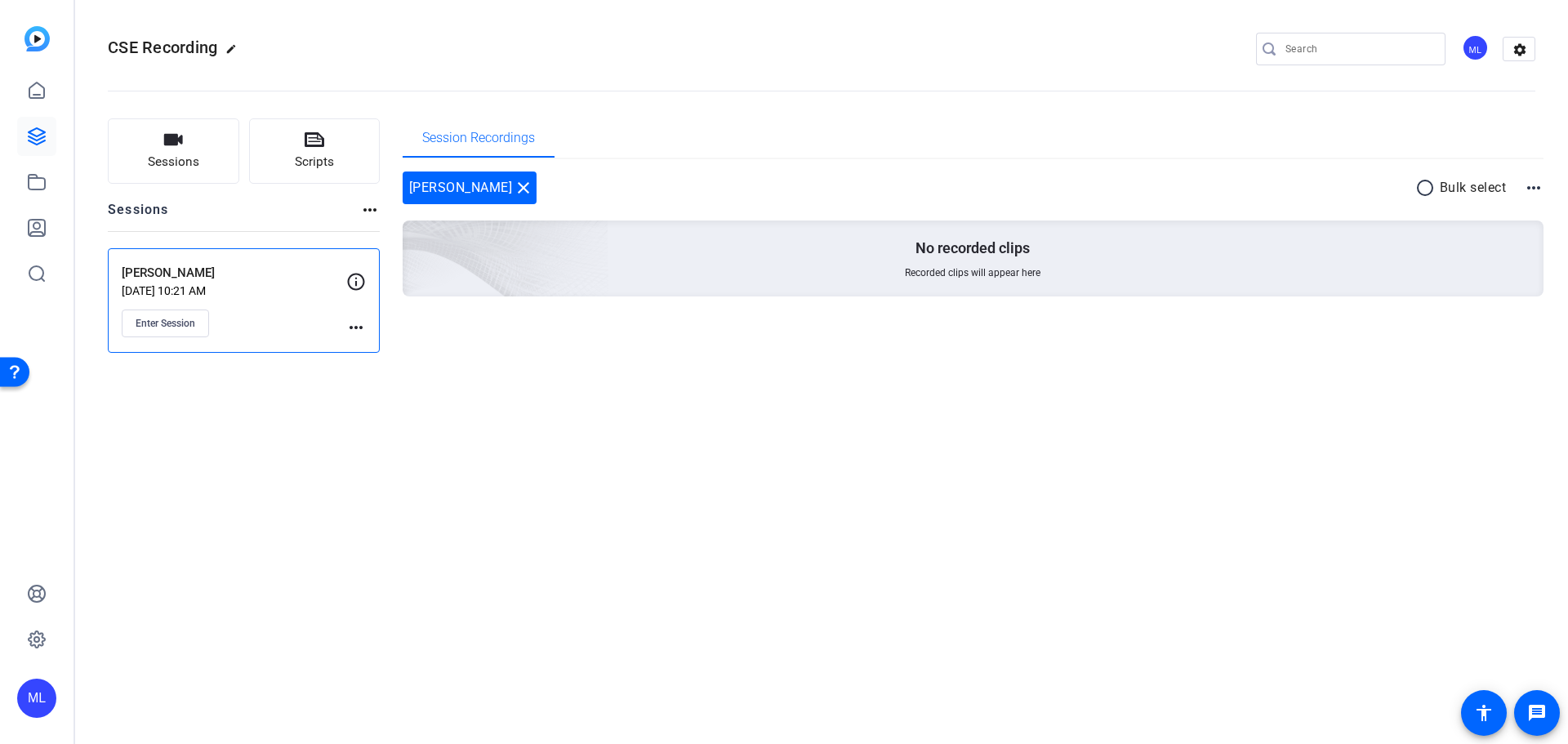
click at [363, 325] on mat-icon "more_horiz" at bounding box center [355, 327] width 19 height 19
click at [401, 353] on span "Edit Session" at bounding box center [395, 351] width 74 height 19
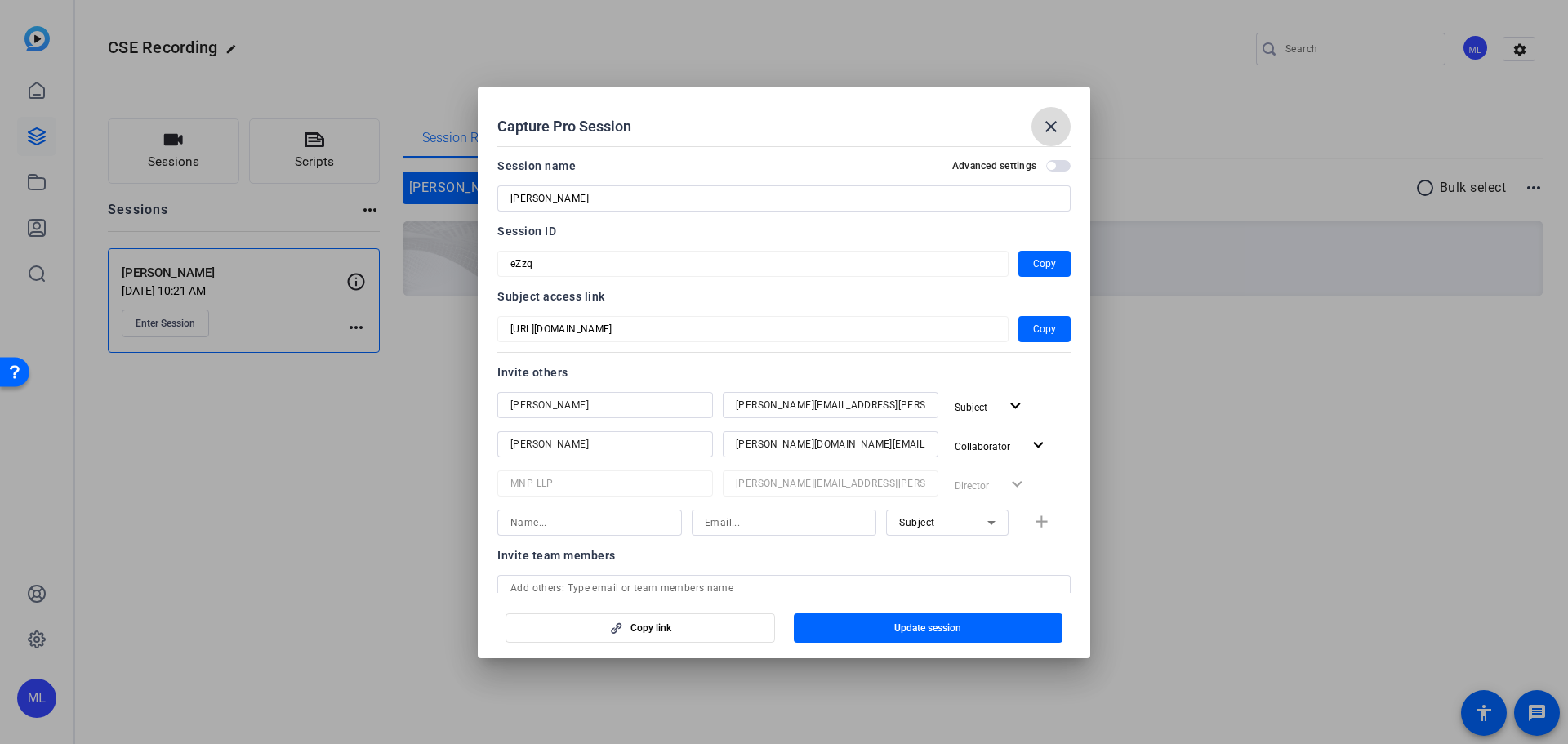
click at [1052, 134] on mat-icon "close" at bounding box center [1050, 126] width 19 height 19
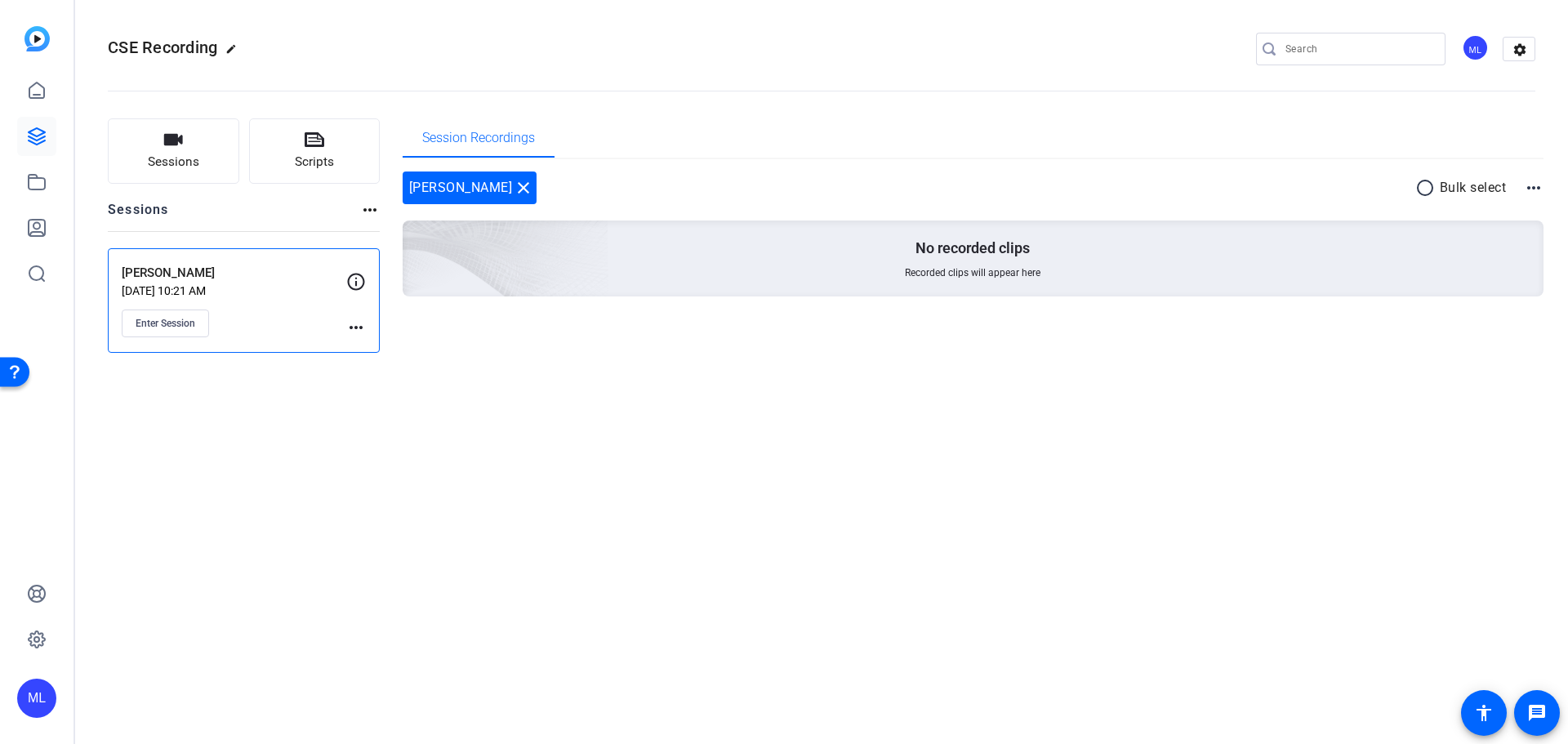
drag, startPoint x: 433, startPoint y: 405, endPoint x: 426, endPoint y: 417, distance: 13.9
drag, startPoint x: 426, startPoint y: 417, endPoint x: 376, endPoint y: 469, distance: 72.1
click at [376, 469] on div "CSE Recording edit ML settings Sessions Scripts Sessions more_horiz [PERSON_NAM…" at bounding box center [821, 372] width 1493 height 744
click at [36, 125] on link at bounding box center [37, 136] width 39 height 39
